Goal: Task Accomplishment & Management: Manage account settings

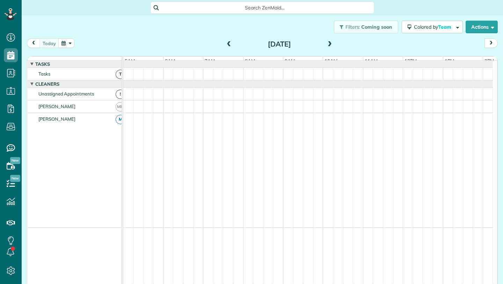
scroll to position [0, 40]
click at [65, 40] on button "button" at bounding box center [66, 42] width 16 height 9
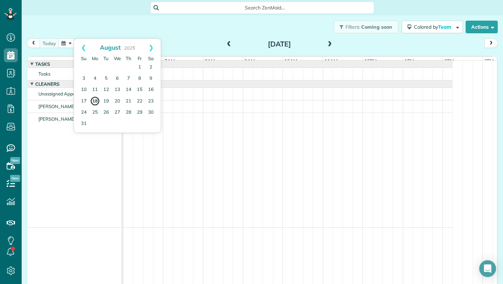
click at [95, 99] on link "18" at bounding box center [95, 101] width 10 height 10
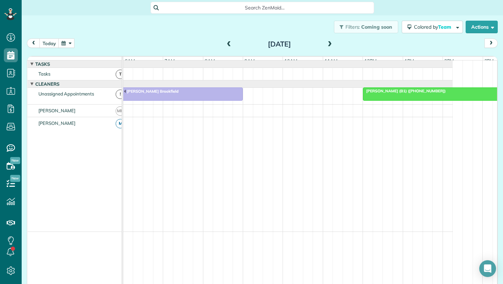
click at [378, 99] on div at bounding box center [462, 94] width 199 height 13
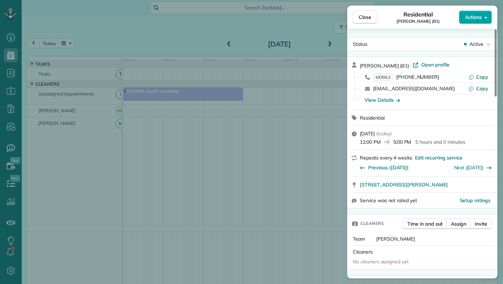
click at [482, 16] on button "Actions" at bounding box center [475, 16] width 33 height 13
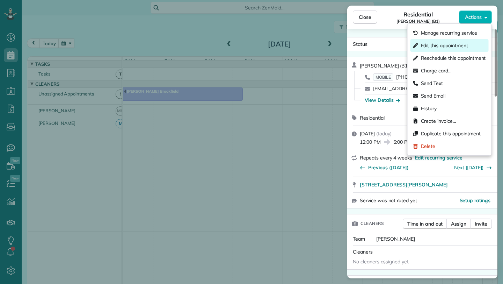
click at [439, 46] on span "Edit this appointment" at bounding box center [444, 45] width 47 height 7
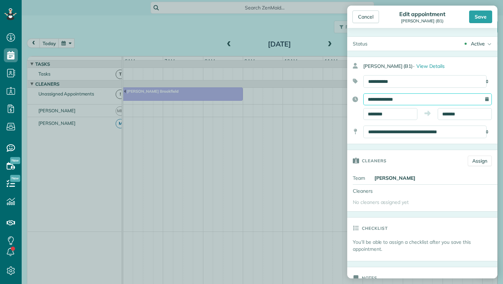
click at [389, 99] on input "**********" at bounding box center [427, 99] width 129 height 12
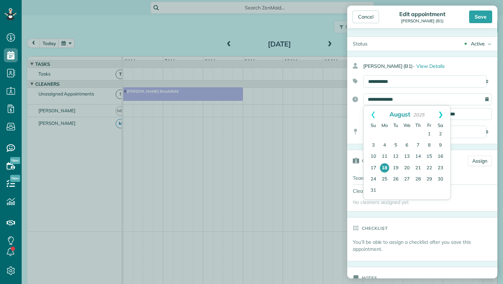
click at [442, 114] on link "Next" at bounding box center [440, 113] width 19 height 17
click at [408, 135] on link "3" at bounding box center [406, 134] width 11 height 11
type input "**********"
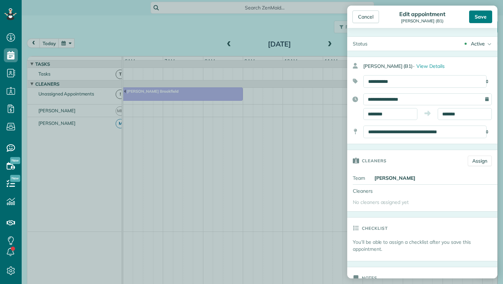
click at [480, 21] on div "Save" at bounding box center [480, 16] width 23 height 13
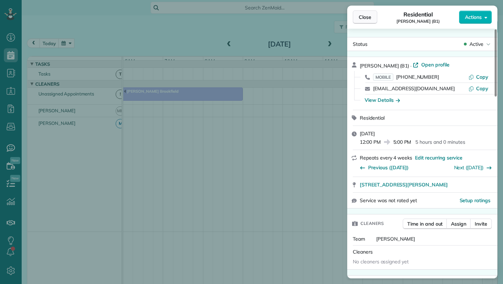
click at [366, 20] on span "Close" at bounding box center [365, 17] width 13 height 7
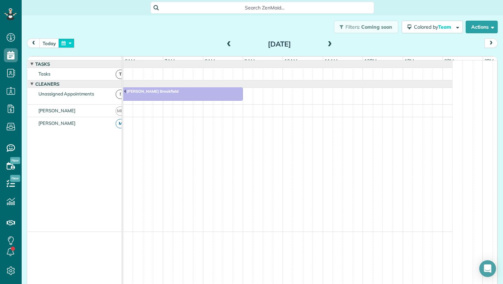
click at [62, 43] on button "button" at bounding box center [66, 42] width 16 height 9
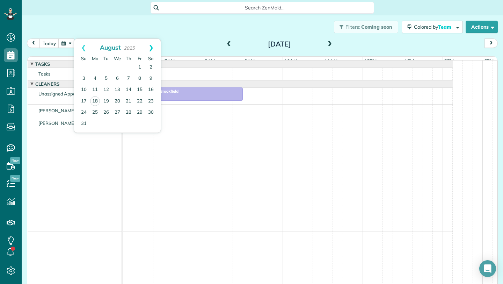
click at [152, 46] on link "Next" at bounding box center [150, 47] width 19 height 17
click at [116, 70] on link "3" at bounding box center [117, 67] width 11 height 11
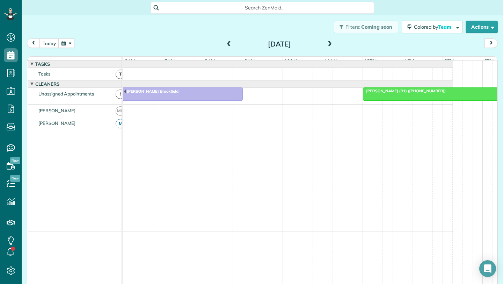
click at [225, 42] on span at bounding box center [229, 44] width 8 height 6
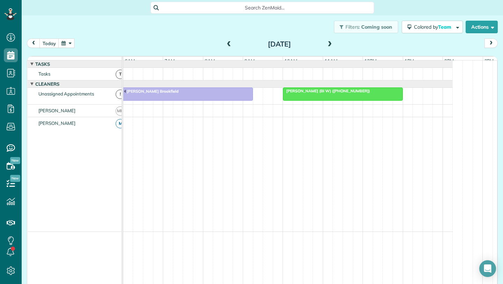
click at [326, 41] on span at bounding box center [330, 44] width 8 height 6
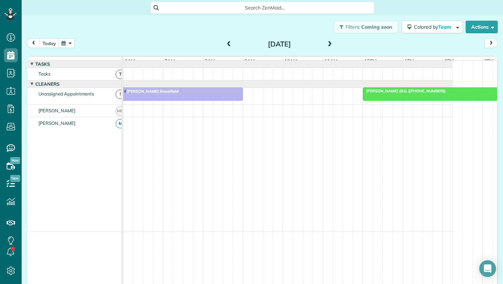
click at [326, 41] on span at bounding box center [330, 44] width 8 height 6
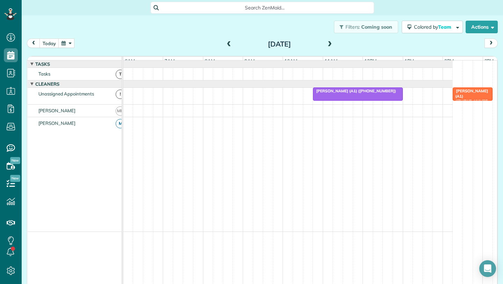
click at [225, 46] on span at bounding box center [229, 44] width 8 height 6
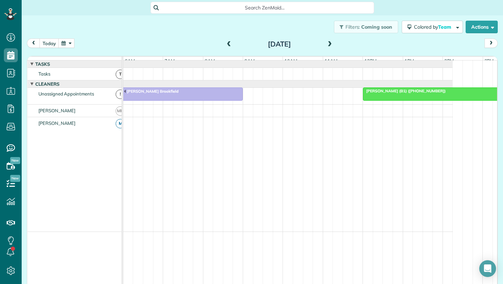
click at [392, 100] on div at bounding box center [462, 94] width 199 height 13
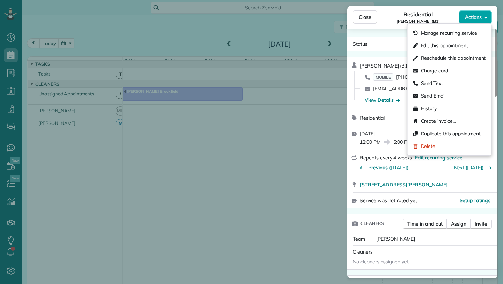
click at [469, 15] on span "Actions" at bounding box center [473, 17] width 17 height 7
click at [435, 50] on div "Edit this appointment" at bounding box center [449, 45] width 78 height 13
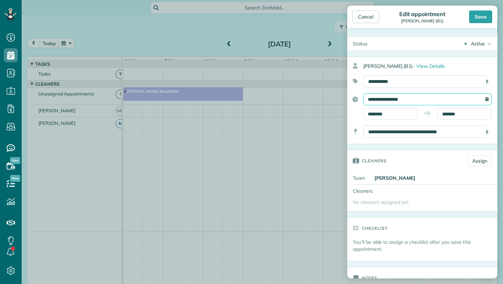
click at [399, 103] on input "**********" at bounding box center [427, 99] width 129 height 12
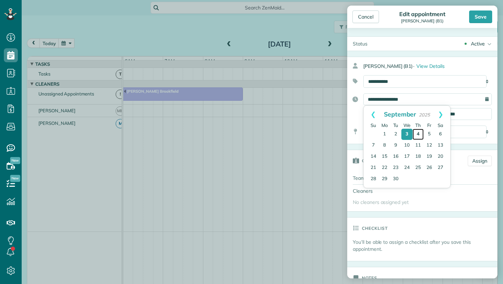
click at [421, 130] on link "4" at bounding box center [417, 134] width 11 height 11
type input "**********"
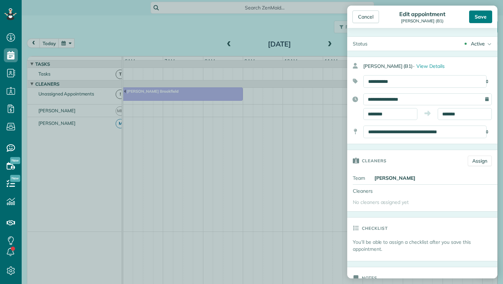
click at [478, 17] on div "Save" at bounding box center [480, 16] width 23 height 13
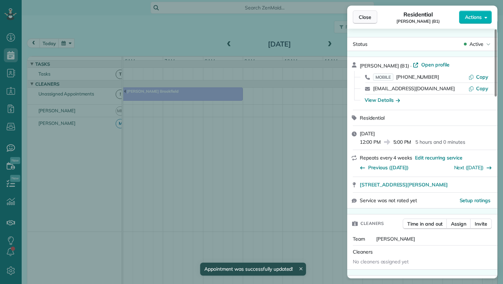
click at [362, 22] on button "Close" at bounding box center [365, 16] width 24 height 13
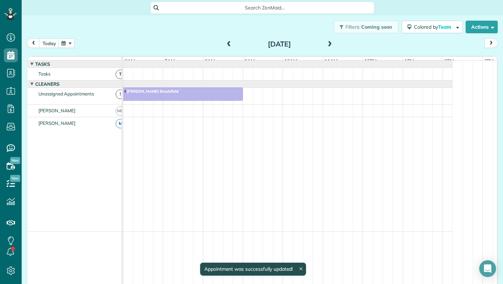
click at [329, 43] on span at bounding box center [330, 44] width 8 height 6
